Goal: Use online tool/utility: Utilize a website feature to perform a specific function

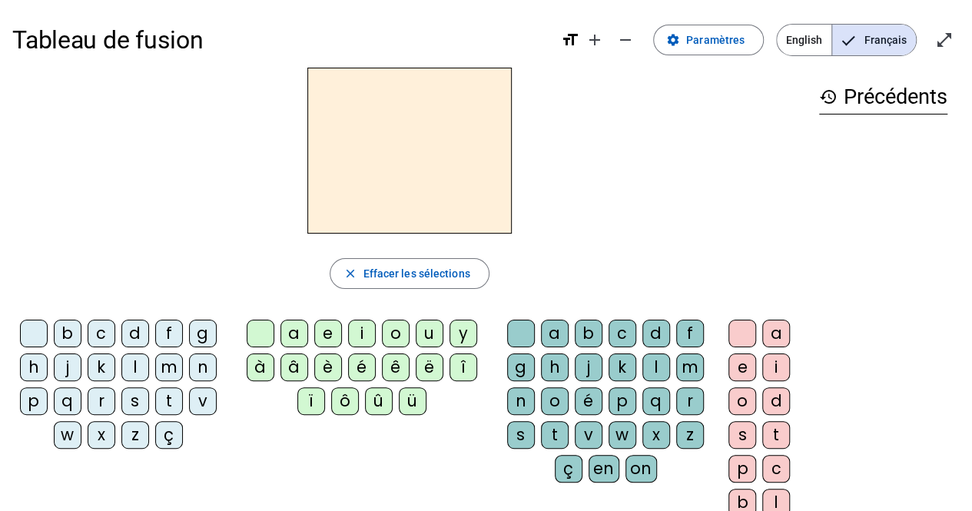
click at [132, 405] on div "s" at bounding box center [135, 401] width 28 height 28
click at [426, 332] on div "u" at bounding box center [430, 334] width 28 height 28
click at [74, 327] on div "b" at bounding box center [68, 334] width 28 height 28
click at [131, 365] on div "l" at bounding box center [135, 368] width 28 height 28
click at [159, 399] on div "t" at bounding box center [169, 401] width 28 height 28
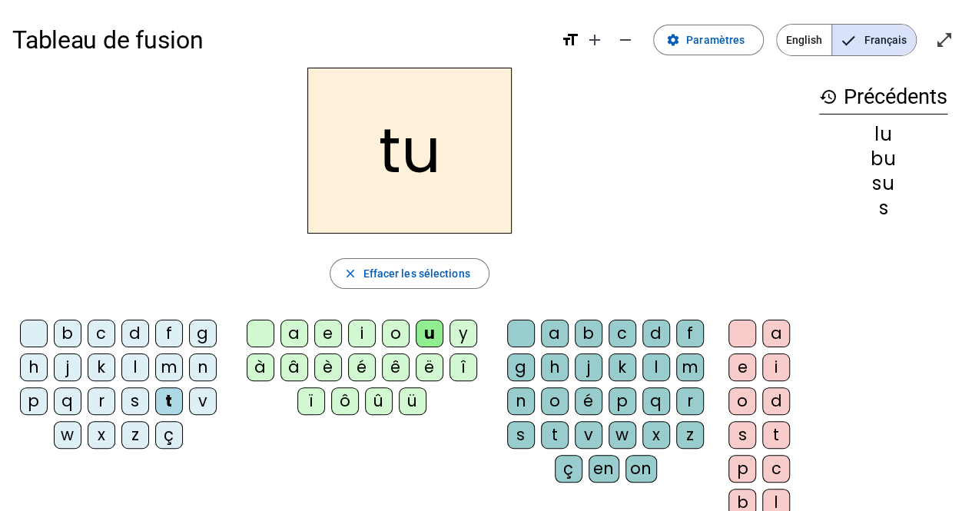
click at [301, 320] on div "a" at bounding box center [295, 334] width 28 height 28
click at [136, 396] on div "s" at bounding box center [135, 401] width 28 height 28
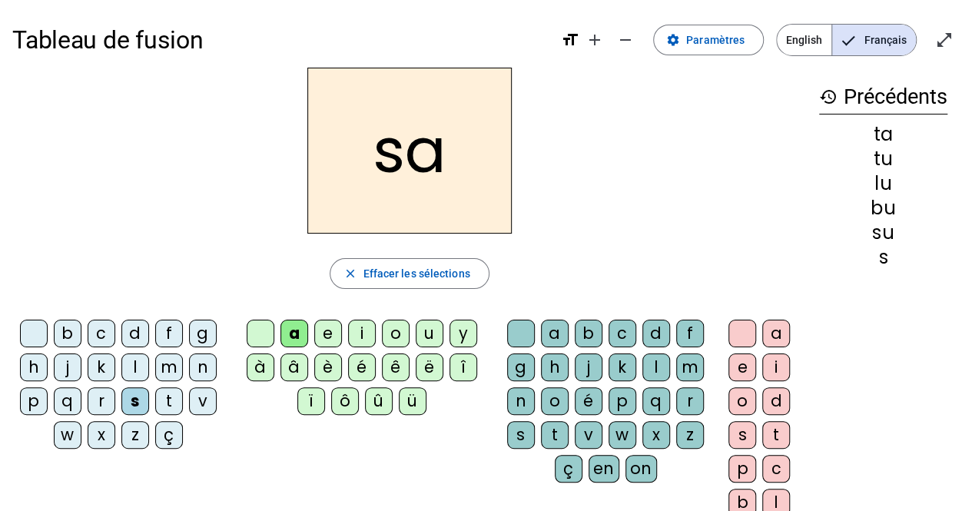
click at [164, 373] on div "m" at bounding box center [169, 368] width 28 height 28
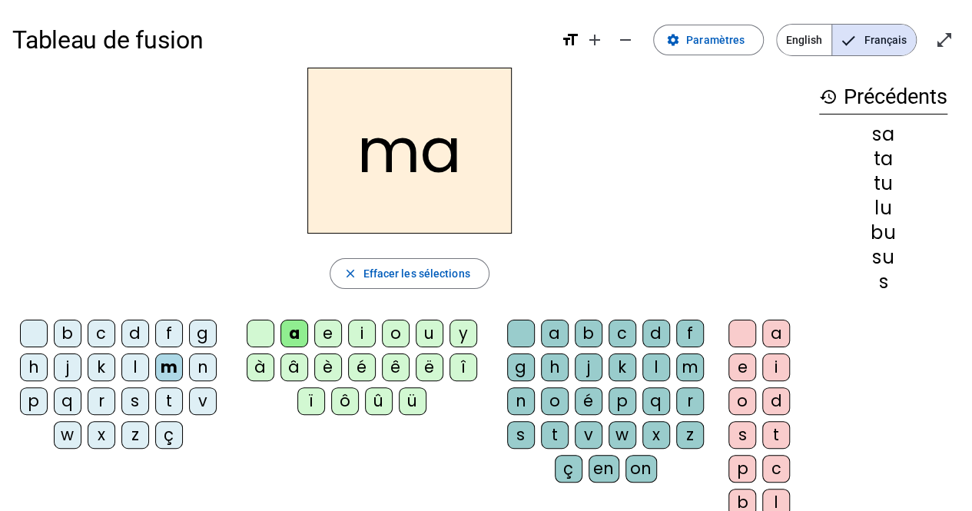
click at [135, 370] on div "l" at bounding box center [135, 368] width 28 height 28
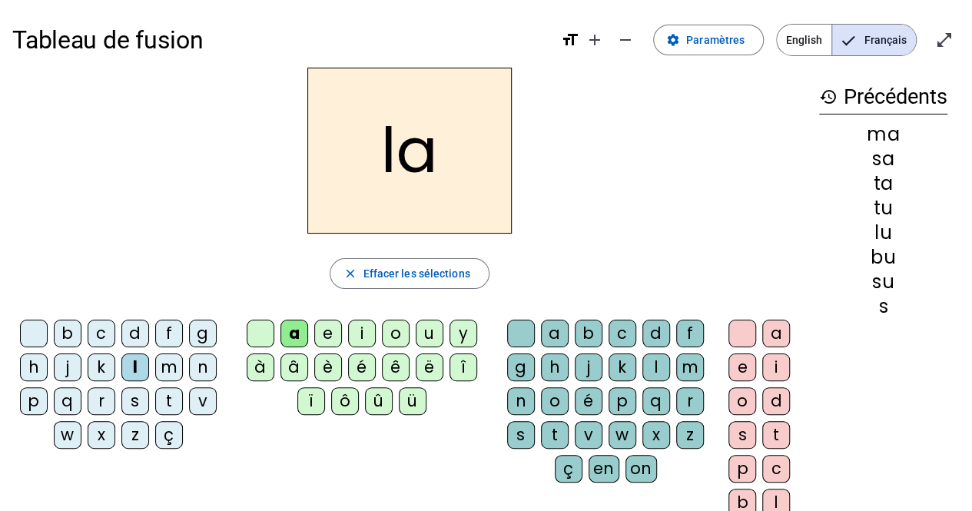
click at [324, 332] on div "e" at bounding box center [328, 334] width 28 height 28
click at [135, 389] on div "s" at bounding box center [135, 401] width 28 height 28
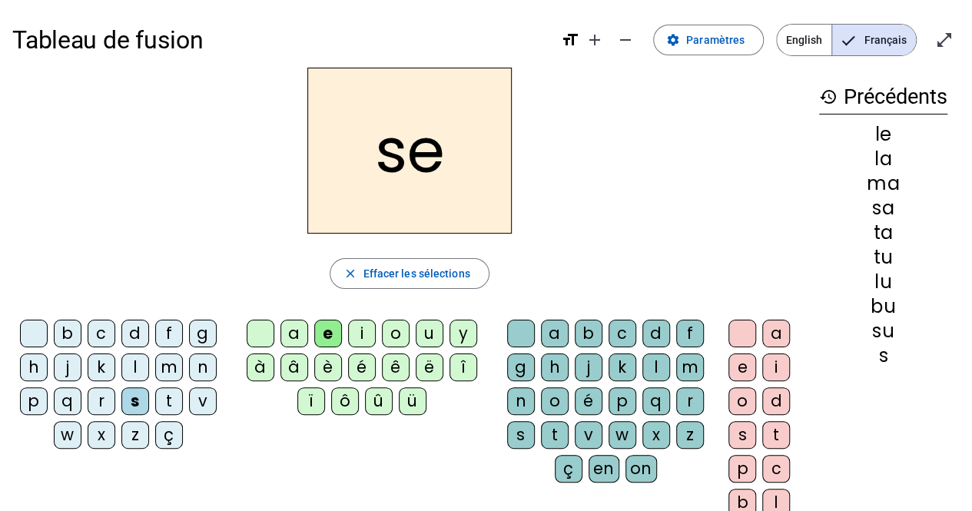
click at [368, 331] on div "i" at bounding box center [362, 334] width 28 height 28
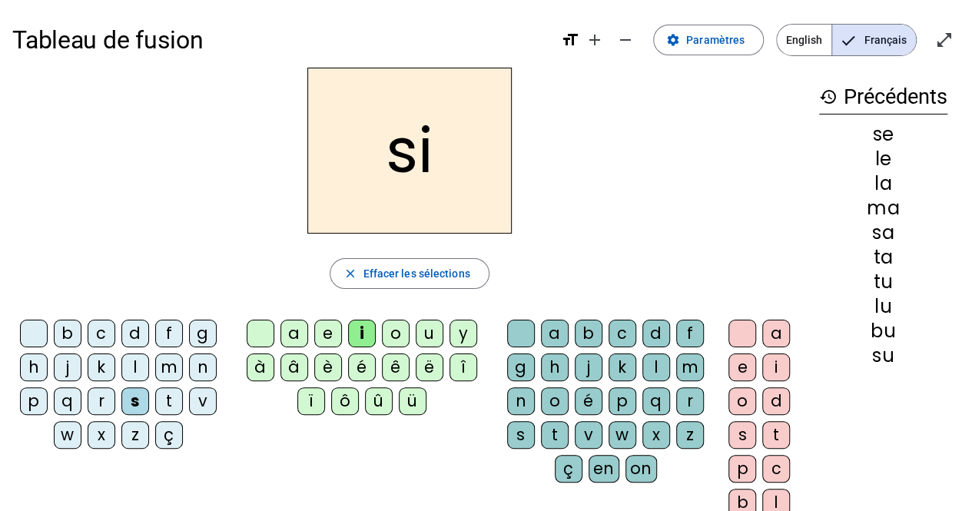
click at [208, 362] on div "n" at bounding box center [203, 368] width 28 height 28
click at [35, 396] on div "p" at bounding box center [34, 401] width 28 height 28
